Goal: Transaction & Acquisition: Subscribe to service/newsletter

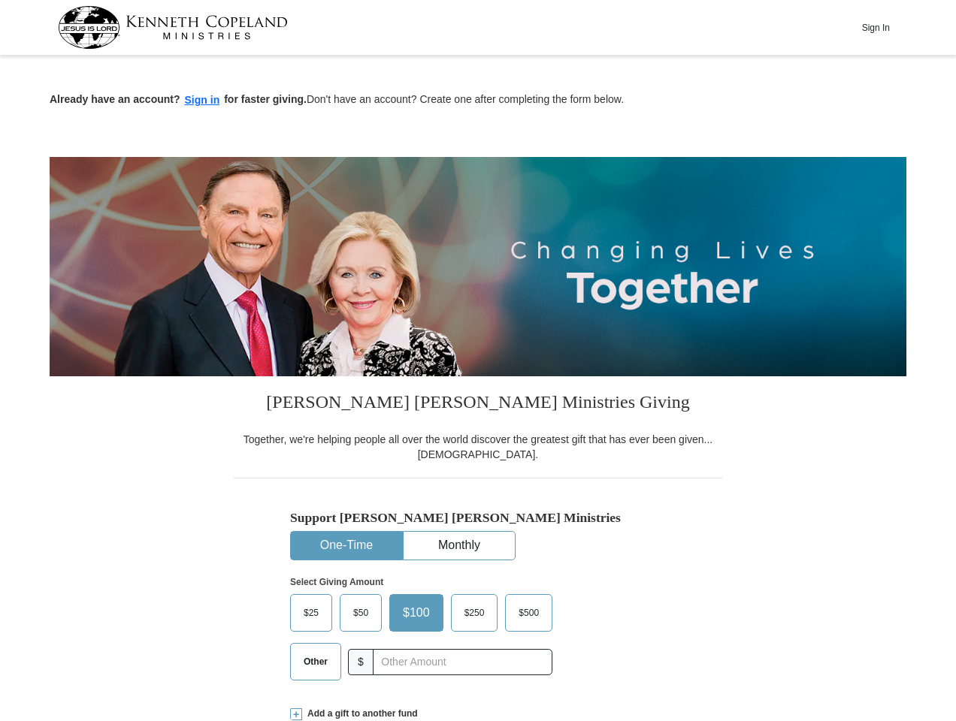
click at [478, 361] on img at bounding box center [478, 266] width 857 height 219
click at [875, 27] on button "Sign In" at bounding box center [875, 27] width 45 height 23
click at [202, 100] on button "Sign in" at bounding box center [202, 100] width 44 height 17
click at [346, 546] on button "One-Time" at bounding box center [346, 546] width 111 height 28
click at [459, 546] on button "Monthly" at bounding box center [459, 546] width 111 height 28
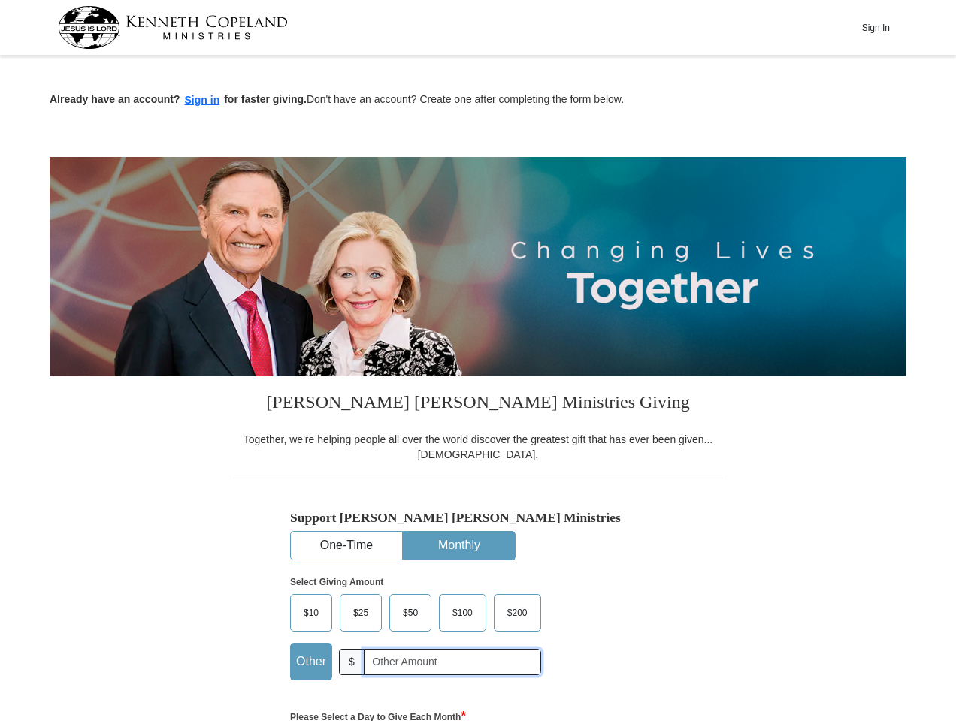
click at [462, 663] on input "text" at bounding box center [452, 662] width 177 height 26
click at [466, 715] on strong "Please Select a Day to Give Each Month *" at bounding box center [378, 717] width 176 height 11
